Goal: Task Accomplishment & Management: Use online tool/utility

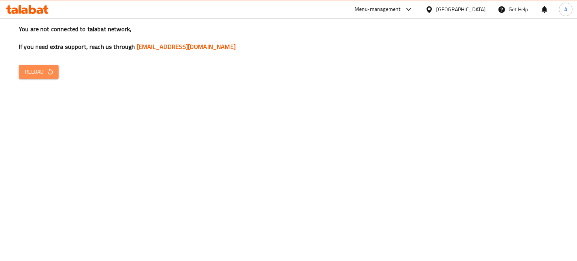
click at [52, 68] on icon "button" at bounding box center [51, 72] width 8 height 8
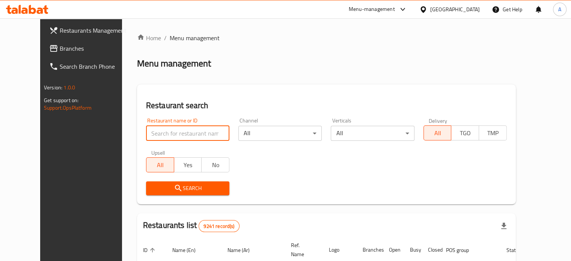
click at [176, 133] on input "search" at bounding box center [187, 133] width 83 height 15
type input "coffee bean"
click at [175, 189] on span "Search" at bounding box center [187, 188] width 71 height 9
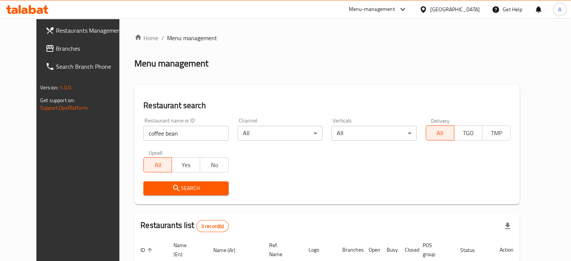
scroll to position [46, 0]
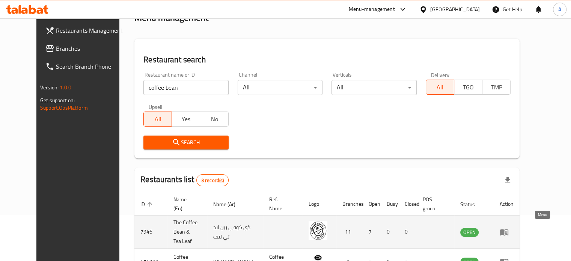
click at [509, 231] on icon "enhanced table" at bounding box center [504, 232] width 8 height 6
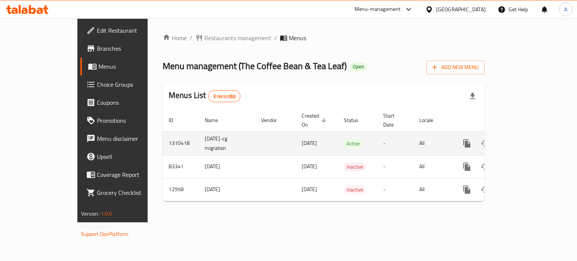
drag, startPoint x: 559, startPoint y: 142, endPoint x: 554, endPoint y: 138, distance: 5.6
click at [536, 138] on td "enhanced table" at bounding box center [494, 143] width 84 height 24
click at [530, 138] on link "enhanced table" at bounding box center [521, 143] width 18 height 18
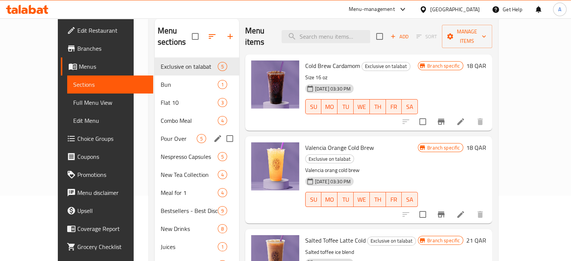
scroll to position [69, 0]
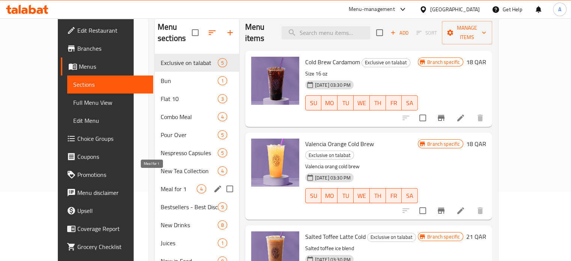
click at [161, 184] on span "Meal for 1" at bounding box center [179, 188] width 36 height 9
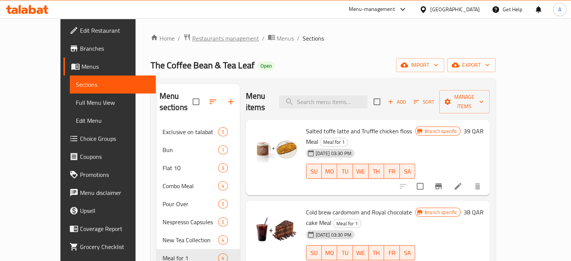
click at [207, 43] on span "Restaurants management" at bounding box center [225, 38] width 67 height 9
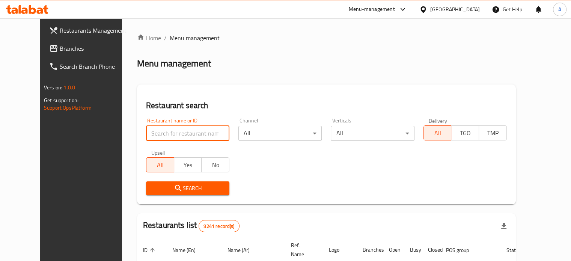
click at [183, 128] on input "search" at bounding box center [187, 133] width 83 height 15
type input "Sabah W [GEOGRAPHIC_DATA]"
click at [176, 183] on button "Search" at bounding box center [187, 188] width 83 height 14
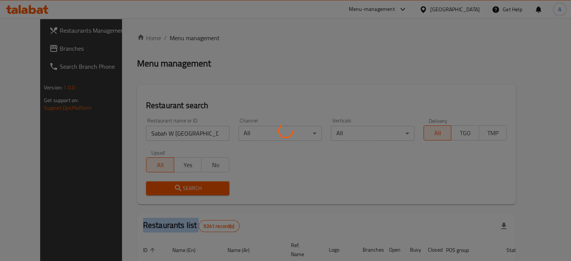
click at [176, 183] on div at bounding box center [285, 130] width 571 height 261
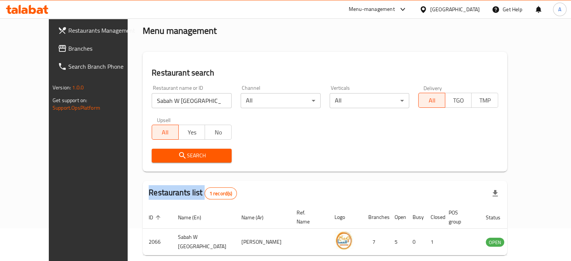
scroll to position [32, 0]
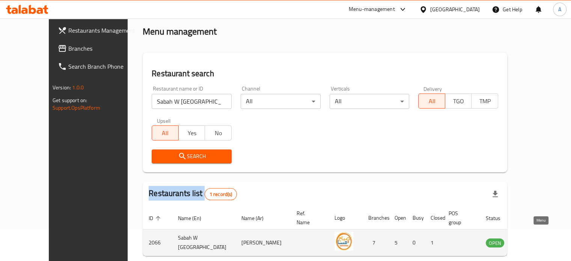
click at [534, 240] on icon "enhanced table" at bounding box center [530, 243] width 8 height 6
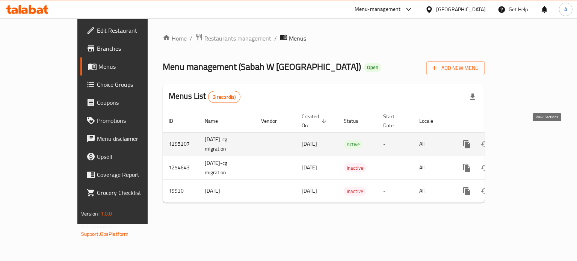
click at [530, 141] on link "enhanced table" at bounding box center [521, 144] width 18 height 18
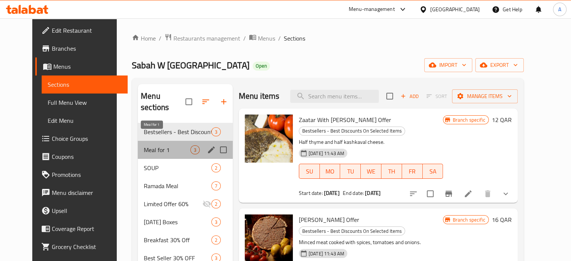
click at [179, 145] on span "Meal for 1" at bounding box center [167, 149] width 47 height 9
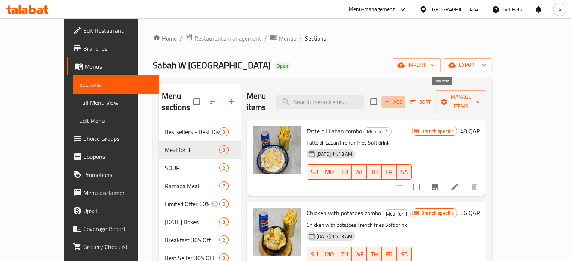
click at [404, 100] on span "Add" at bounding box center [393, 102] width 20 height 9
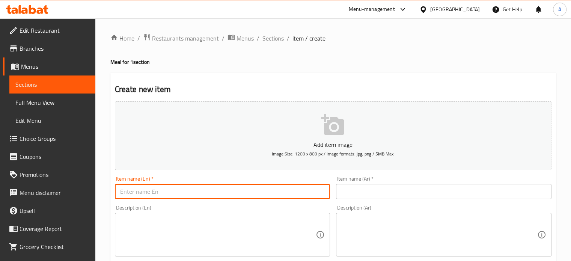
click at [248, 184] on input "text" at bounding box center [223, 191] width 216 height 15
type input "Mini Fatoush with orange Juice"
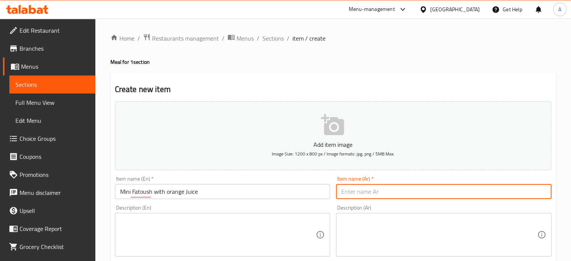
click at [392, 188] on input "text" at bounding box center [444, 191] width 216 height 15
paste input "[PERSON_NAME] مع عصير البرتقال"
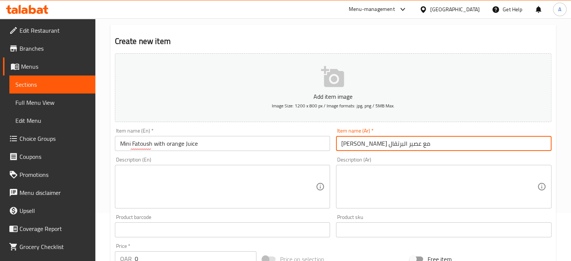
scroll to position [49, 0]
type input "[PERSON_NAME] مع عصير البرتقال"
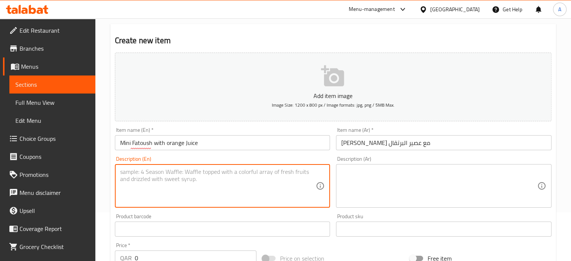
click at [261, 189] on textarea at bounding box center [218, 186] width 196 height 36
paste textarea "[PERSON_NAME] مع عصير البرتقال"
type textarea "[PERSON_NAME] مع عصير البرتقال"
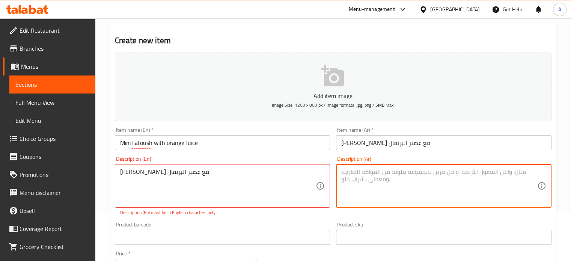
click at [400, 189] on textarea at bounding box center [439, 186] width 196 height 36
paste textarea "[PERSON_NAME] مع عصير البرتقال"
type textarea "[PERSON_NAME] مع عصير البرتقال"
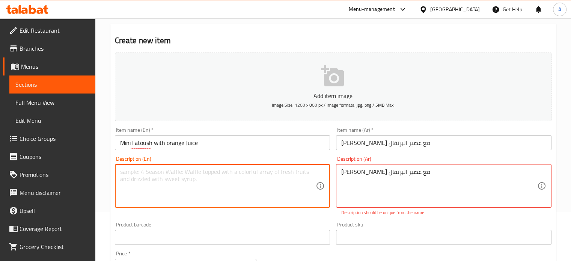
paste textarea "Mini Fattoush with orange Juice"
click at [145, 169] on textarea "Mini Fattoush with orange Juice" at bounding box center [218, 186] width 196 height 36
type textarea "Mini Fattoush with orange Juice"
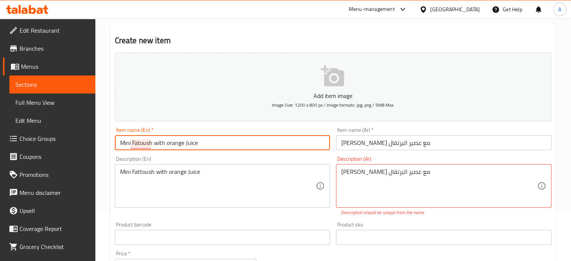
click at [143, 139] on input "Mini Fatoush with orange Juice" at bounding box center [223, 142] width 216 height 15
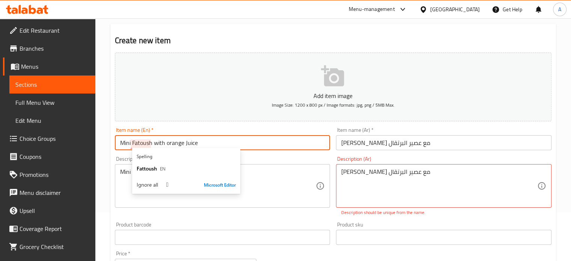
click at [143, 139] on input "Mini Fatoush with orange Juice" at bounding box center [223, 142] width 216 height 15
paste input "t"
type input "Mini Fattoush with orange Juice"
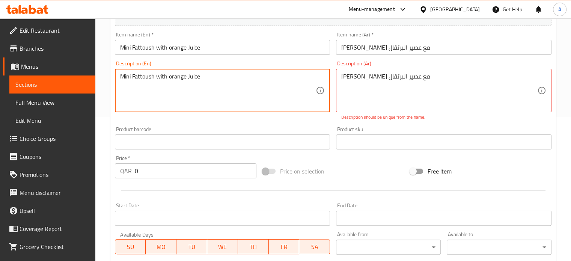
scroll to position [145, 0]
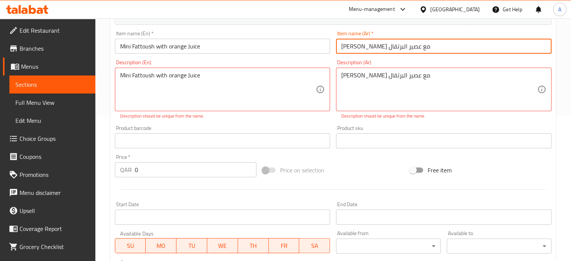
click at [397, 46] on input "[PERSON_NAME] مع عصير البرتقال" at bounding box center [444, 46] width 216 height 15
paste input "توش صغير مع عصير"
type input "فتوش صغير مع عصير برتقال"
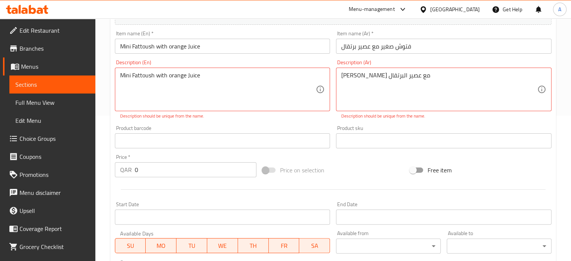
click at [385, 121] on div "Description (Ar) [PERSON_NAME] مع عصير البرتقال Description (Ar) Description sh…" at bounding box center [444, 90] width 222 height 66
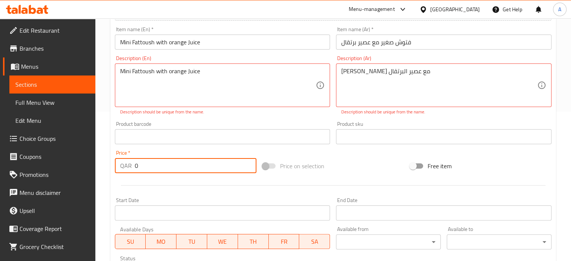
click at [218, 163] on input "0" at bounding box center [196, 165] width 122 height 15
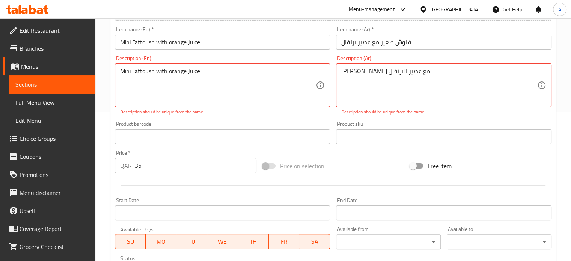
click at [355, 165] on div "Price on selection" at bounding box center [334, 166] width 148 height 20
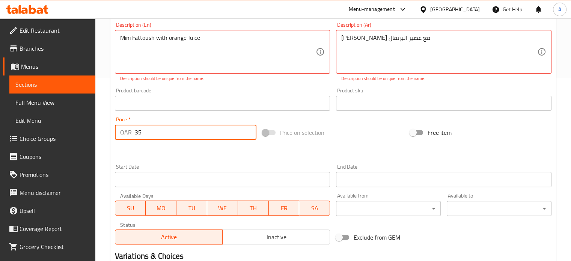
click at [210, 133] on input "35" at bounding box center [196, 132] width 122 height 15
type input "3"
type input "29"
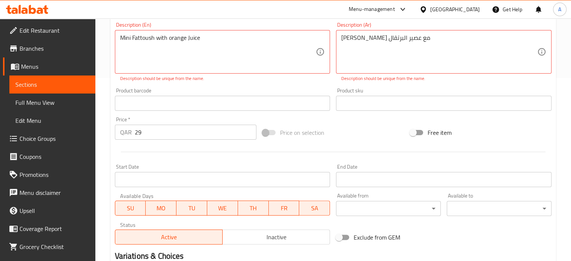
click at [382, 135] on div "Price on selection" at bounding box center [334, 132] width 148 height 20
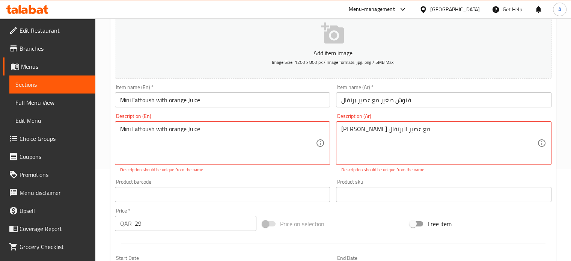
scroll to position [278, 0]
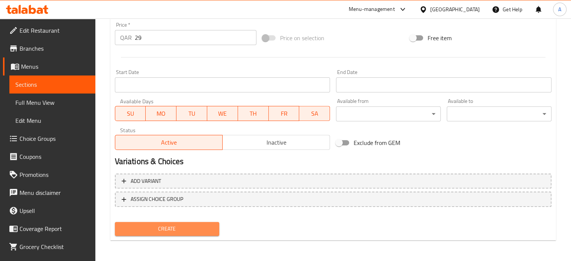
click at [178, 228] on span "Create" at bounding box center [167, 228] width 93 height 9
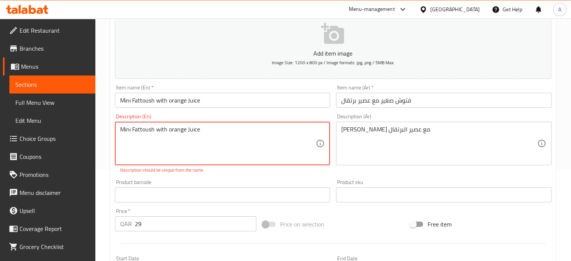
paste textarea "Levantine salad made from toasted or fried pieces of khubz (Arabic flat bread) …"
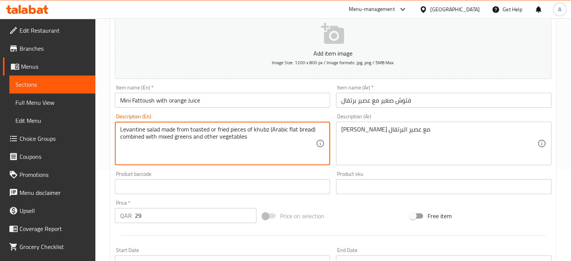
type textarea "Levantine salad made from toasted or fried pieces of khubz (Arabic flat bread) …"
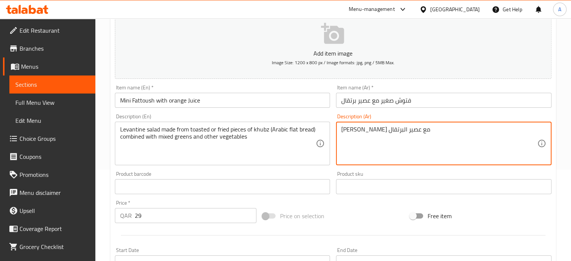
paste textarea "سلطة شامية مصنوعة من قطع الخبز المحمصة أو المقلية مع الخضار المختلطة والخضروات …"
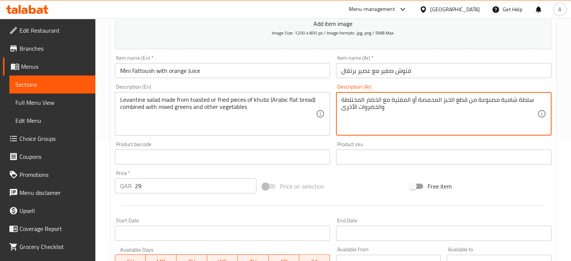
scroll to position [121, 0]
type textarea "سلطة شامية مصنوعة من قطع الخبز المحمصة أو المقلية مع الخضار المختلطة والخضروات …"
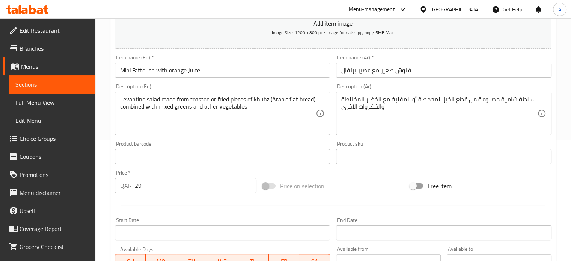
click at [374, 176] on div "Price on selection" at bounding box center [334, 186] width 148 height 20
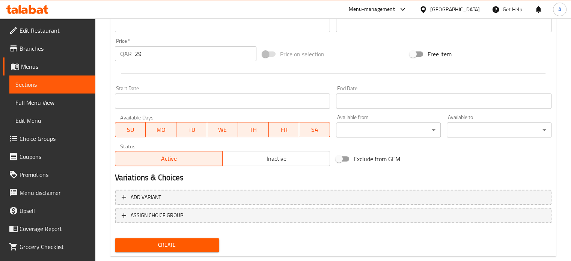
scroll to position [269, 0]
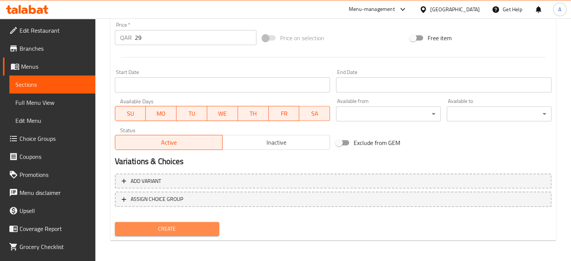
click at [198, 224] on span "Create" at bounding box center [167, 228] width 93 height 9
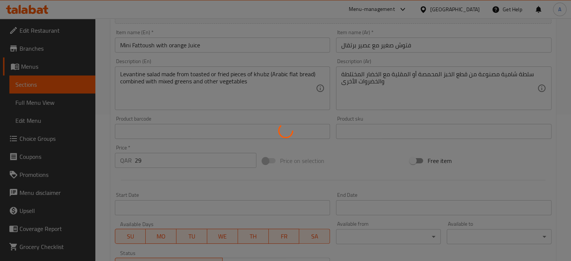
type input "0"
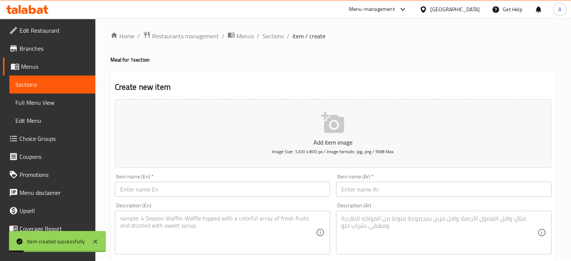
scroll to position [0, 0]
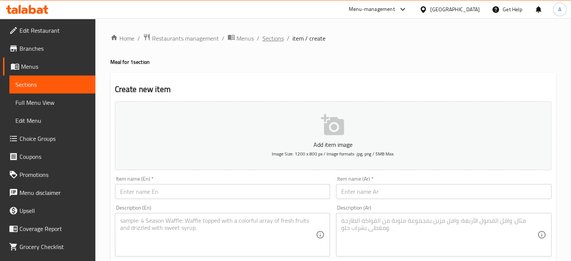
click at [272, 40] on span "Sections" at bounding box center [273, 38] width 21 height 9
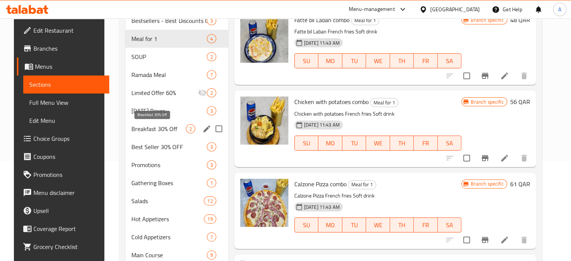
scroll to position [101, 0]
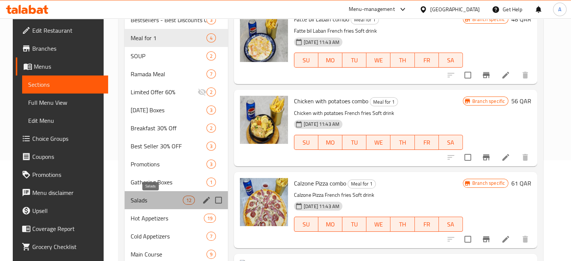
click at [147, 199] on span "Salads" at bounding box center [157, 200] width 52 height 9
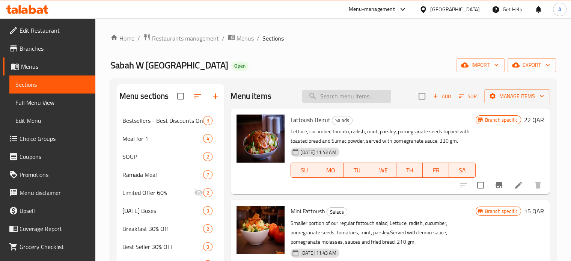
click at [332, 90] on input "search" at bounding box center [346, 96] width 89 height 13
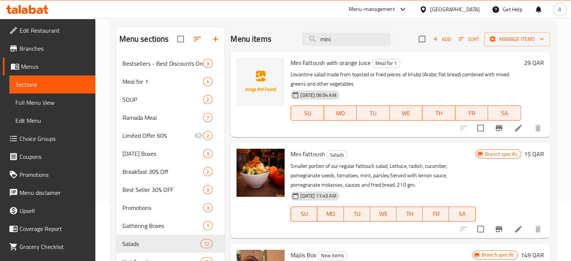
scroll to position [59, 0]
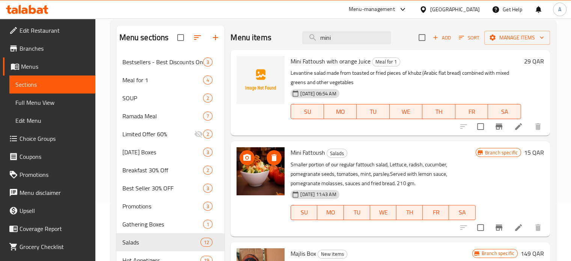
type input "mini"
click at [258, 179] on img at bounding box center [261, 171] width 48 height 48
click at [519, 227] on icon at bounding box center [518, 227] width 7 height 7
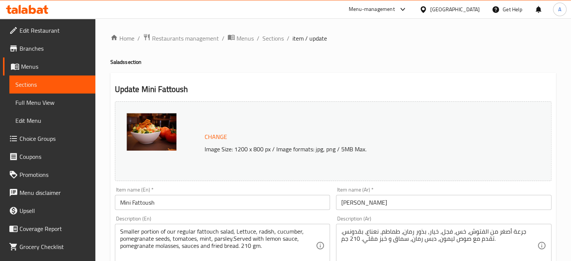
click at [137, 133] on img at bounding box center [152, 132] width 50 height 38
click at [151, 131] on img at bounding box center [152, 132] width 50 height 38
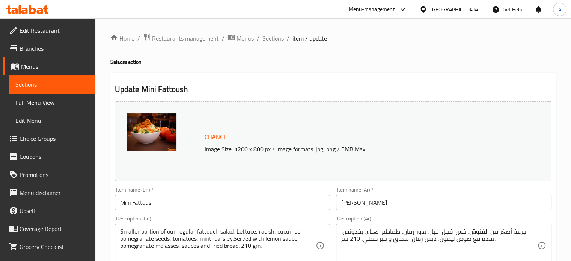
click at [275, 40] on span "Sections" at bounding box center [273, 38] width 21 height 9
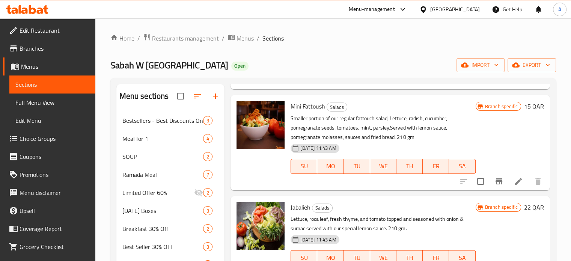
scroll to position [95, 0]
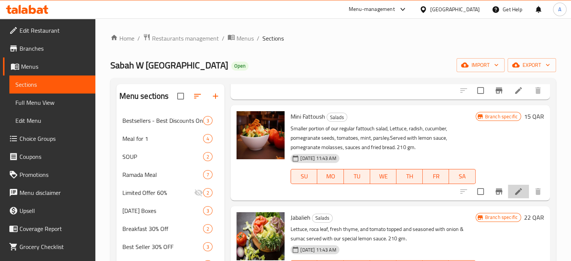
click at [508, 195] on li at bounding box center [518, 192] width 21 height 14
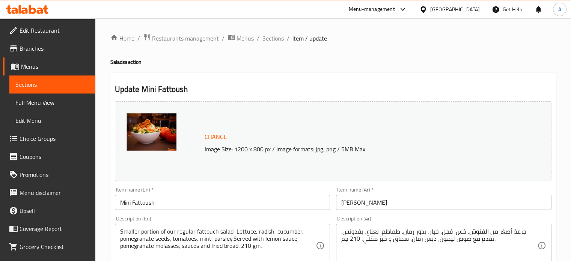
click at [156, 130] on img at bounding box center [152, 132] width 50 height 38
click at [158, 135] on img at bounding box center [152, 132] width 50 height 38
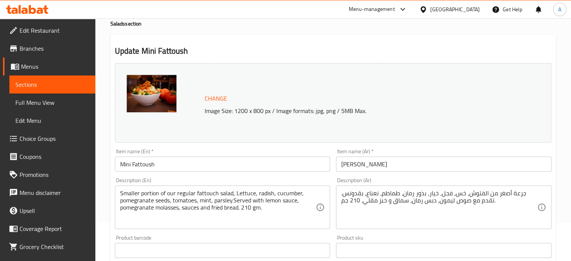
scroll to position [26, 0]
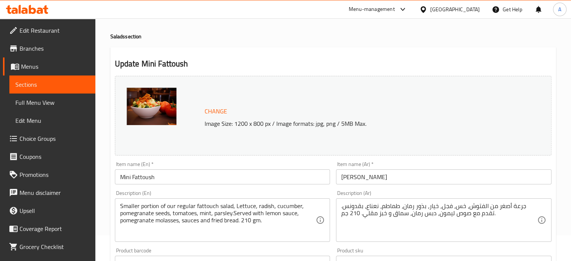
click at [157, 124] on img at bounding box center [152, 107] width 50 height 38
click at [156, 111] on img at bounding box center [152, 107] width 50 height 38
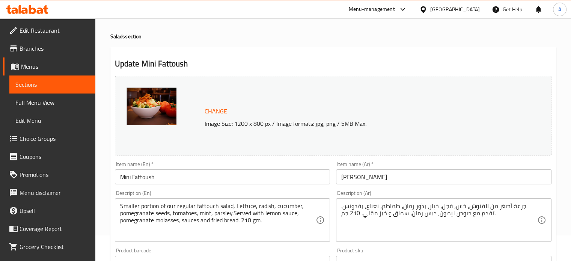
click at [156, 111] on img at bounding box center [152, 107] width 50 height 38
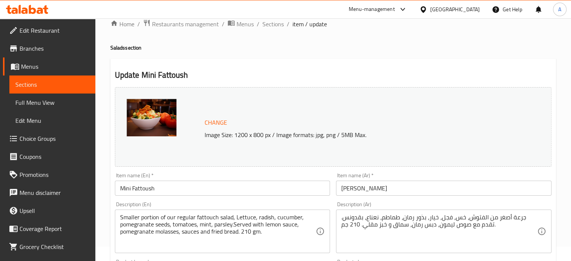
scroll to position [0, 0]
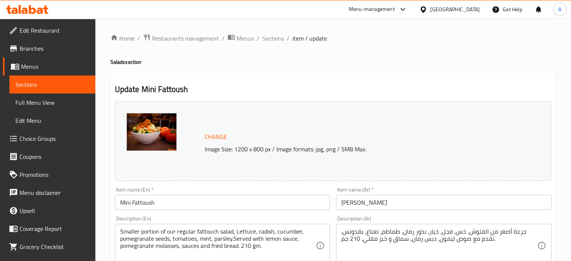
click at [162, 132] on img at bounding box center [152, 132] width 50 height 38
drag, startPoint x: 264, startPoint y: 45, endPoint x: 270, endPoint y: 41, distance: 6.8
click at [270, 41] on span "Sections" at bounding box center [273, 38] width 21 height 9
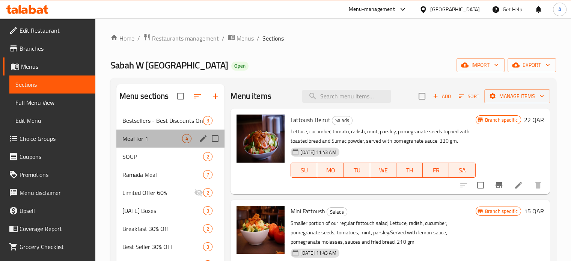
click at [147, 132] on div "Meal for 1 4" at bounding box center [170, 139] width 109 height 18
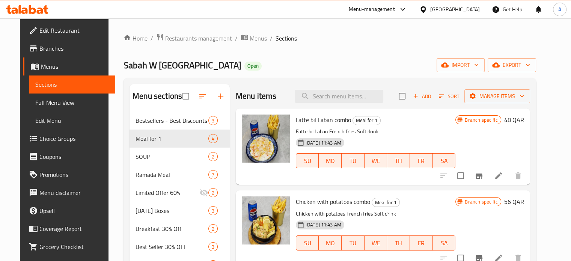
click at [408, 10] on icon at bounding box center [403, 9] width 9 height 9
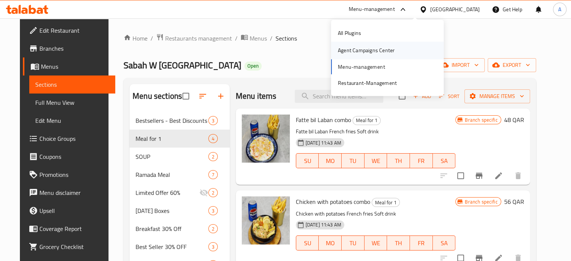
click at [394, 45] on div "Agent Campaigns Center" at bounding box center [366, 50] width 69 height 17
